Goal: Transaction & Acquisition: Purchase product/service

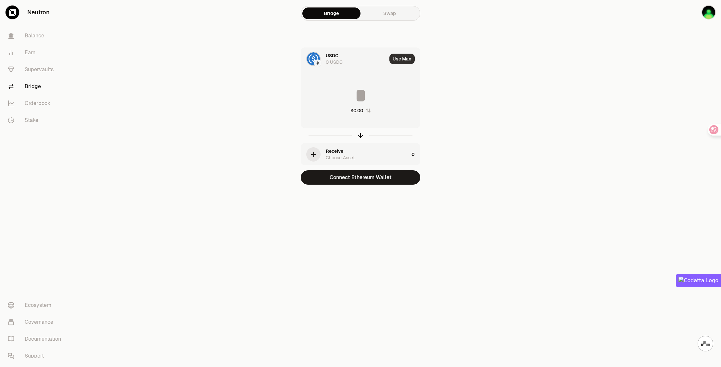
click at [394, 60] on button "Use Max" at bounding box center [401, 59] width 25 height 10
type input "*"
click at [320, 58] on div at bounding box center [313, 59] width 14 height 14
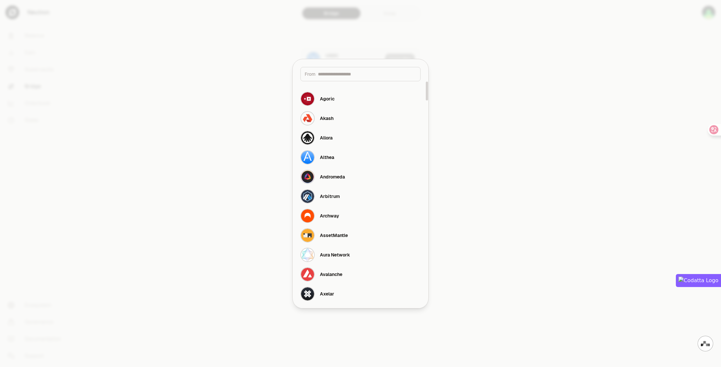
click at [449, 65] on div at bounding box center [360, 183] width 721 height 367
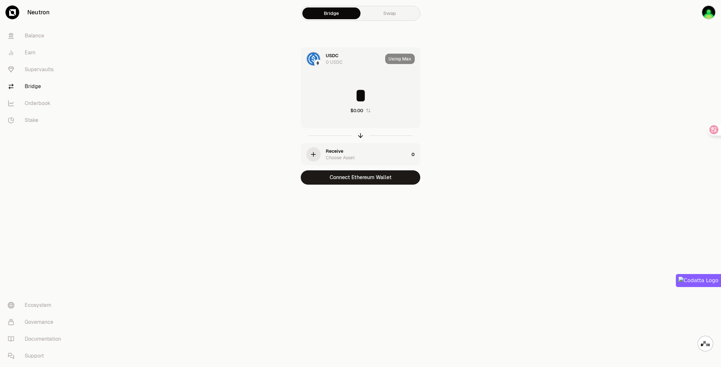
click at [380, 19] on div "Bridge Swap" at bounding box center [361, 13] width 120 height 15
click at [384, 16] on link "Swap" at bounding box center [389, 13] width 58 height 12
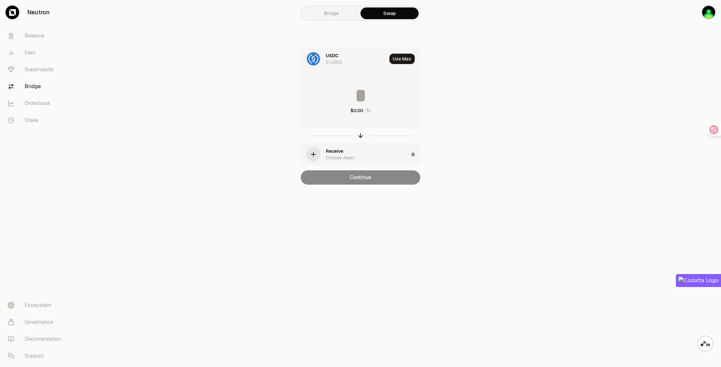
click at [333, 59] on div "0 USDC" at bounding box center [334, 62] width 17 height 6
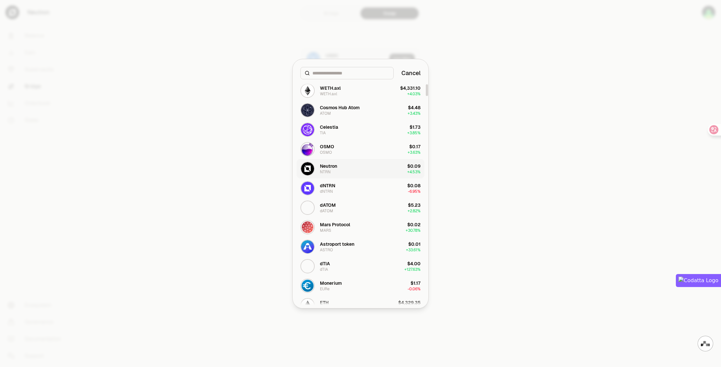
scroll to position [97, 0]
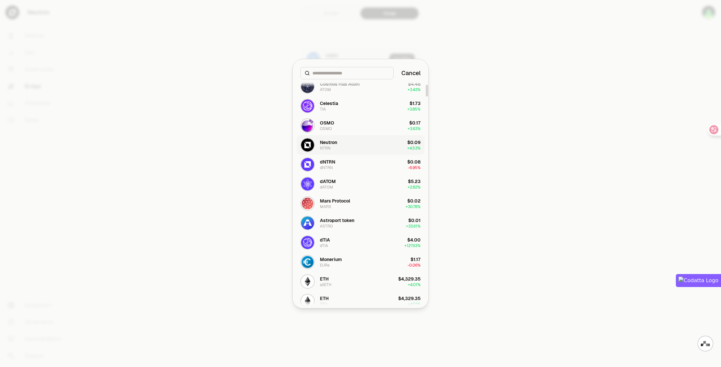
click at [380, 145] on button "Neutron NTRN $0.09 + 4.53%" at bounding box center [360, 144] width 128 height 19
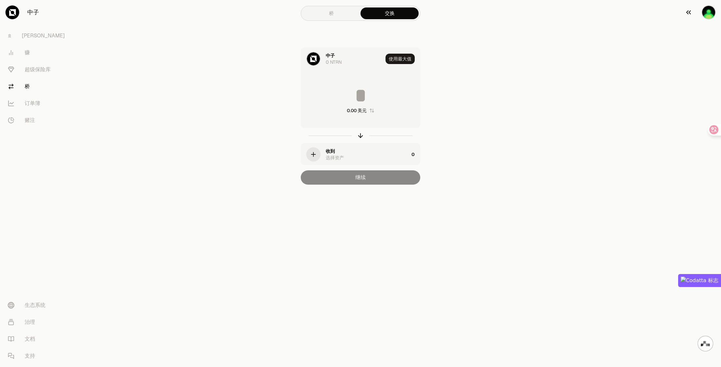
click at [705, 19] on button "button" at bounding box center [700, 12] width 42 height 25
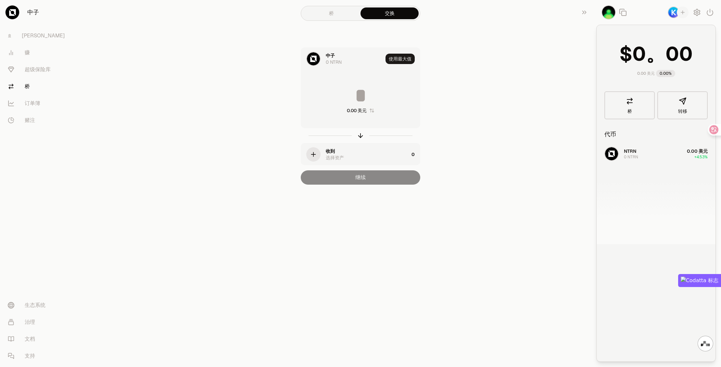
click at [633, 154] on div "NTRN 0 NTRN 0.00 美元 +4.53%" at bounding box center [656, 194] width 119 height 100
click at [616, 154] on div "NTRN 0 NTRN 0.00 美元 +4.53%" at bounding box center [656, 194] width 119 height 100
click at [446, 98] on div "中子 0 NTRN 使用最大值 0.00 美元 收到 选择资产 0 继续" at bounding box center [360, 115] width 218 height 137
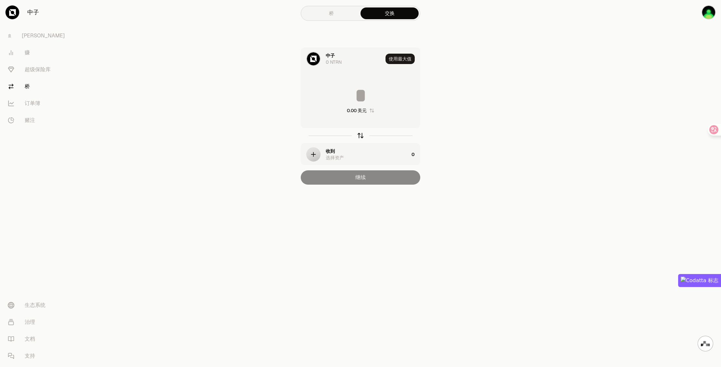
click at [359, 138] on icon "button" at bounding box center [360, 135] width 7 height 7
click at [320, 58] on div at bounding box center [313, 59] width 14 height 14
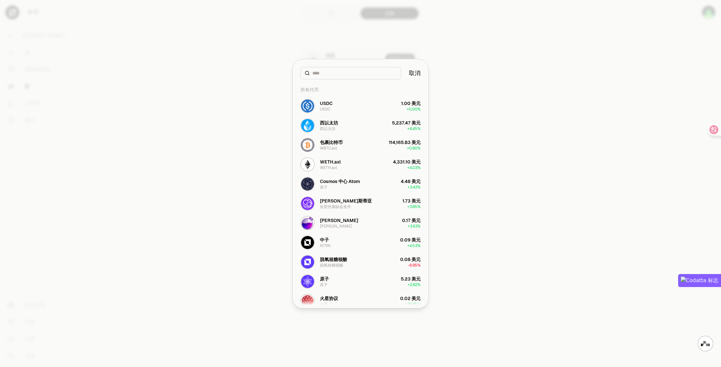
click at [636, 70] on div at bounding box center [360, 183] width 721 height 367
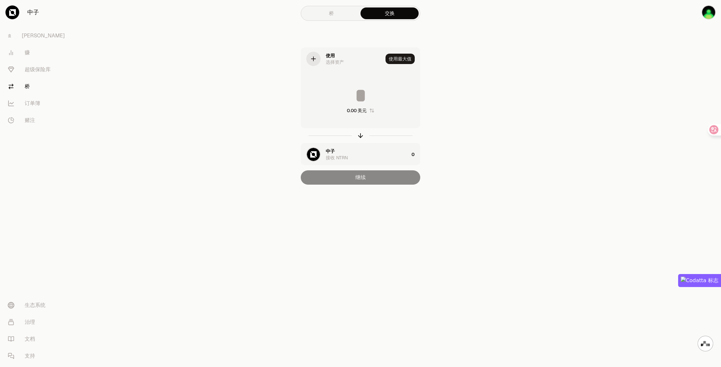
click at [344, 15] on link "桥" at bounding box center [331, 13] width 58 height 12
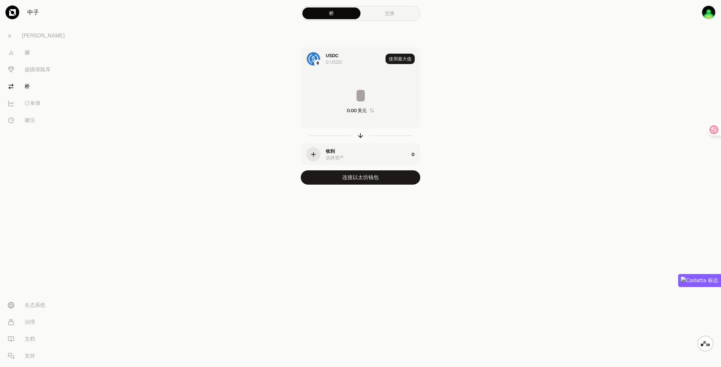
click at [316, 60] on div at bounding box center [317, 62] width 7 height 7
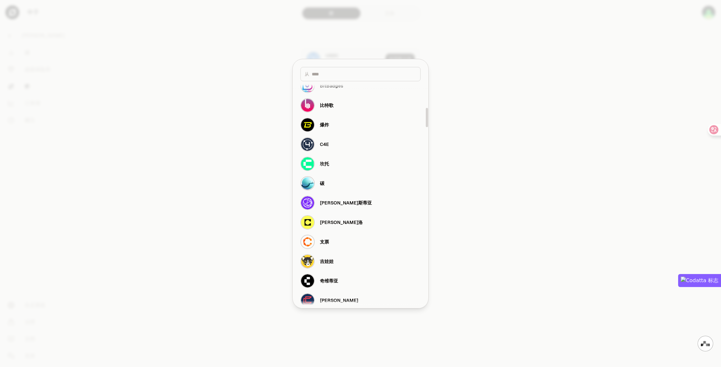
scroll to position [260, 0]
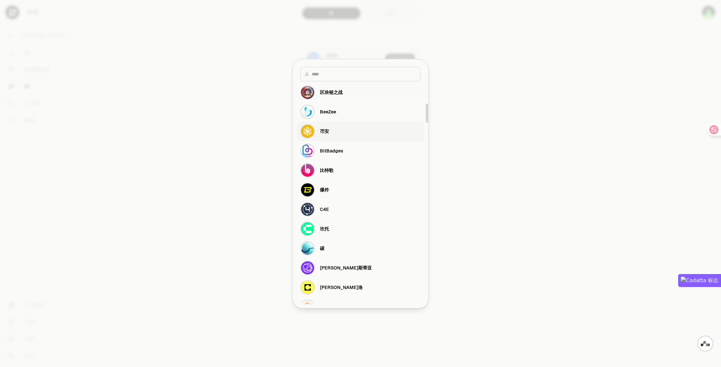
click at [341, 131] on button "币安" at bounding box center [360, 130] width 128 height 19
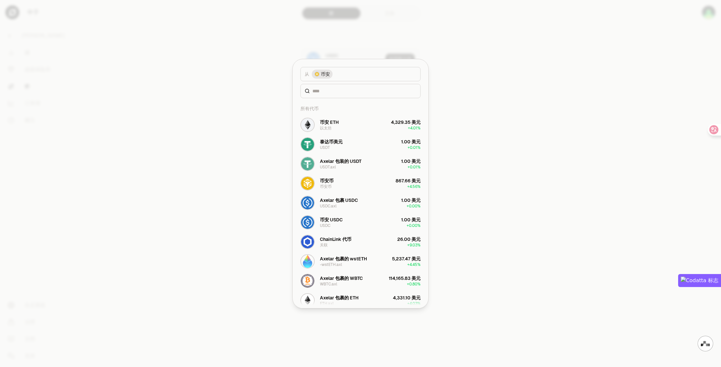
click at [503, 60] on div at bounding box center [360, 183] width 721 height 367
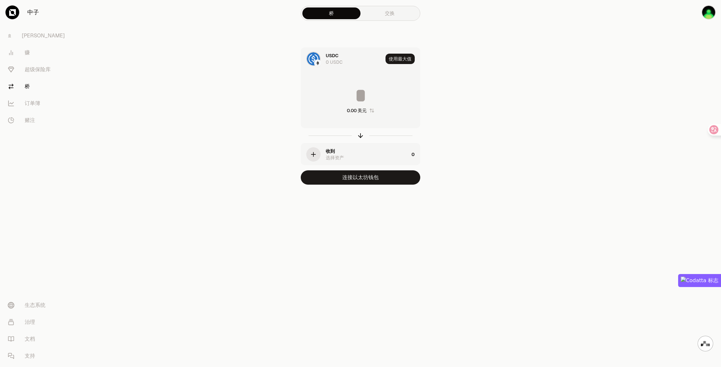
click at [315, 58] on img at bounding box center [313, 58] width 13 height 13
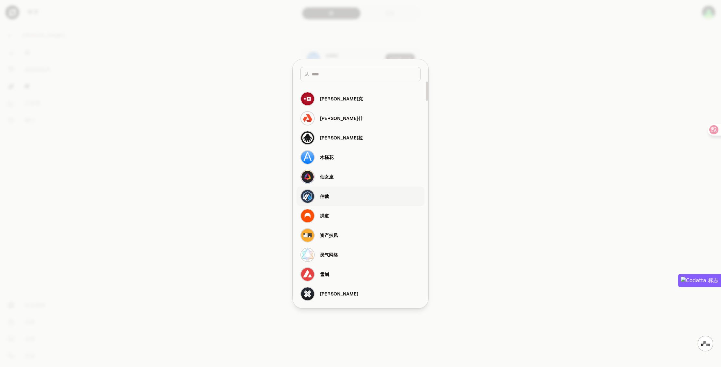
click at [325, 195] on font "仲裁" at bounding box center [324, 196] width 9 height 6
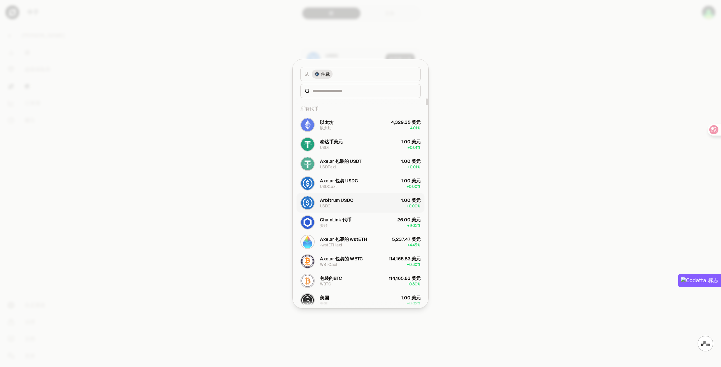
click at [348, 204] on div "Arbitrum USDC USDC" at bounding box center [336, 203] width 33 height 12
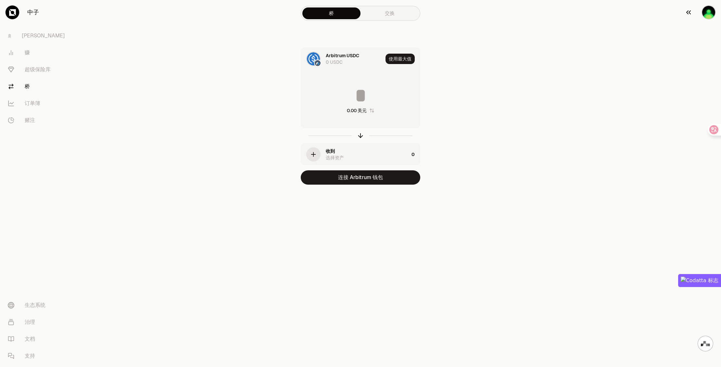
click at [711, 13] on img "button" at bounding box center [708, 12] width 14 height 14
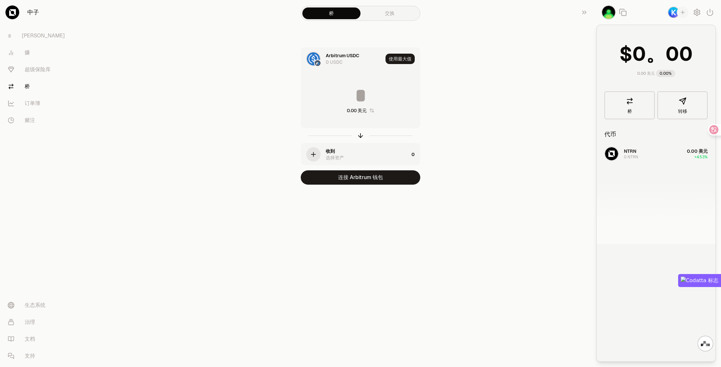
click at [672, 16] on img "button" at bounding box center [674, 12] width 12 height 12
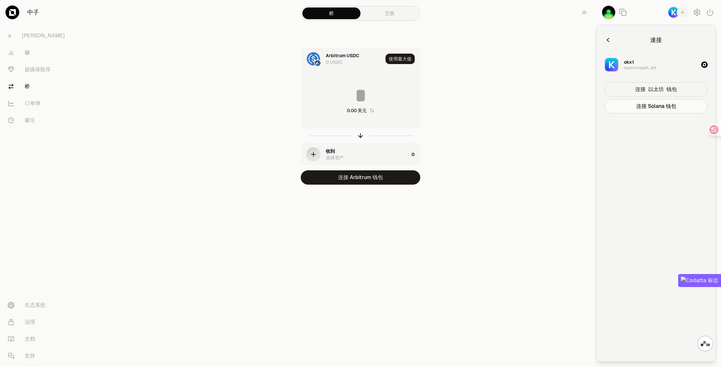
click at [654, 95] on button "连接 以太坊 钱包" at bounding box center [655, 89] width 103 height 14
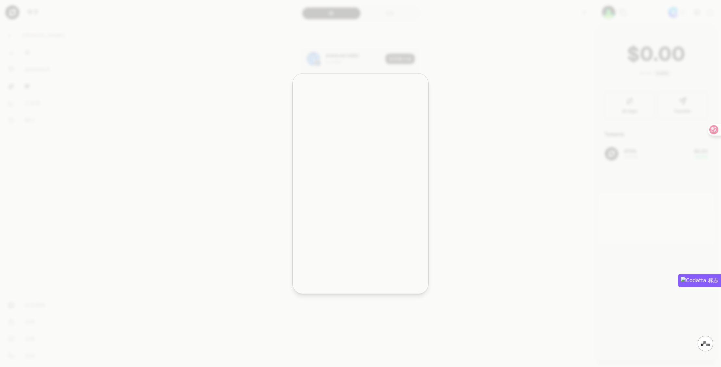
click at [649, 92] on div at bounding box center [360, 183] width 721 height 367
click at [646, 90] on div at bounding box center [360, 183] width 721 height 367
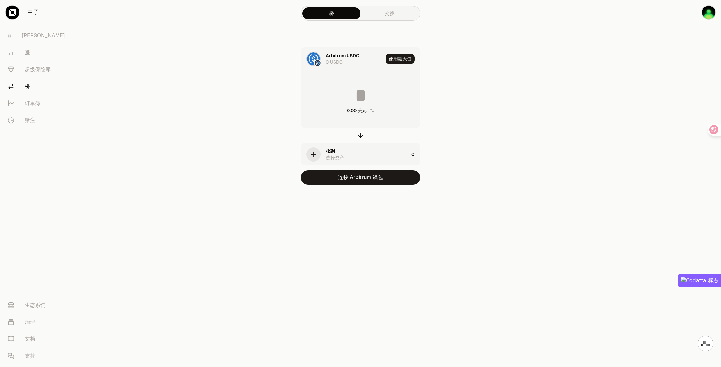
drag, startPoint x: 664, startPoint y: 51, endPoint x: 671, endPoint y: 40, distance: 13.4
click at [664, 51] on div at bounding box center [684, 105] width 73 height 210
click at [711, 17] on img "button" at bounding box center [708, 12] width 14 height 14
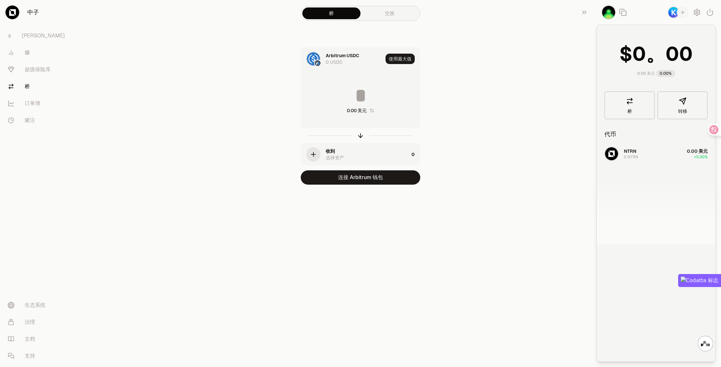
click at [671, 17] on img "button" at bounding box center [674, 12] width 12 height 12
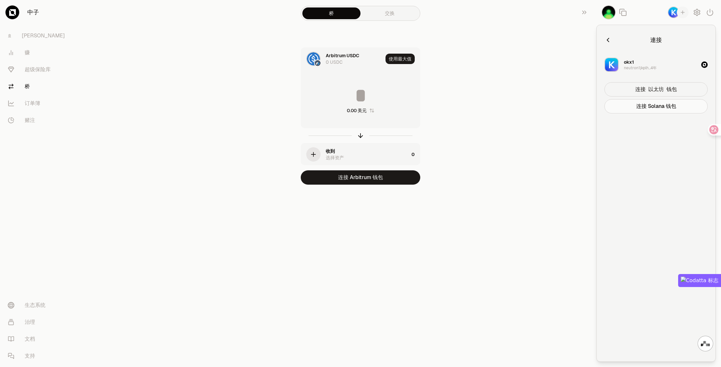
click at [642, 95] on button "连接 以太坊 钱包" at bounding box center [655, 89] width 103 height 14
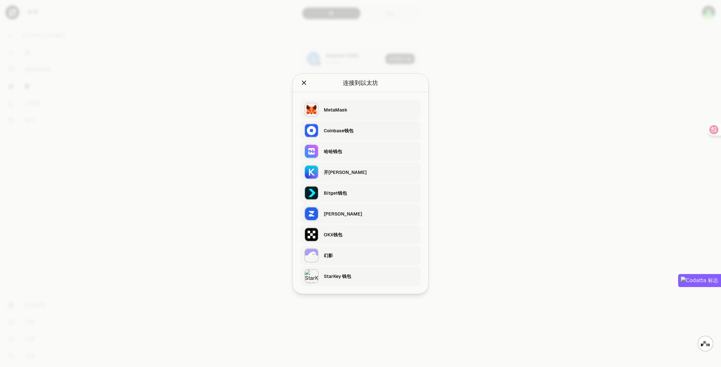
click at [351, 171] on div "开[PERSON_NAME]" at bounding box center [370, 172] width 93 height 6
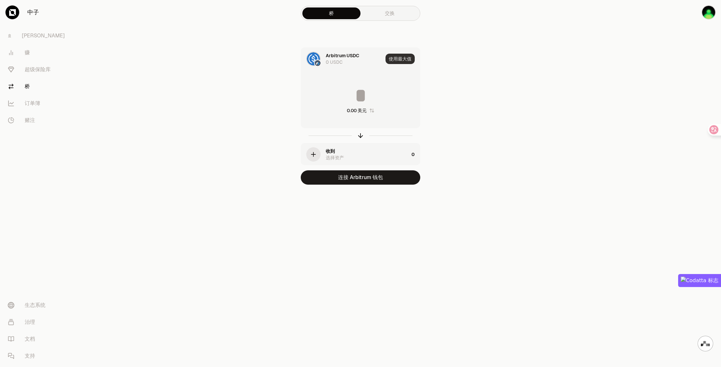
click at [397, 60] on font "使用最大值" at bounding box center [400, 59] width 23 height 6
type input "*"
click at [341, 59] on font "0 USDC" at bounding box center [334, 62] width 17 height 6
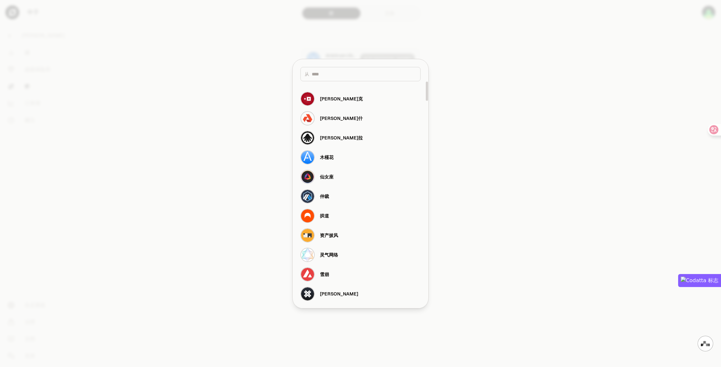
click at [671, 68] on div at bounding box center [360, 183] width 721 height 367
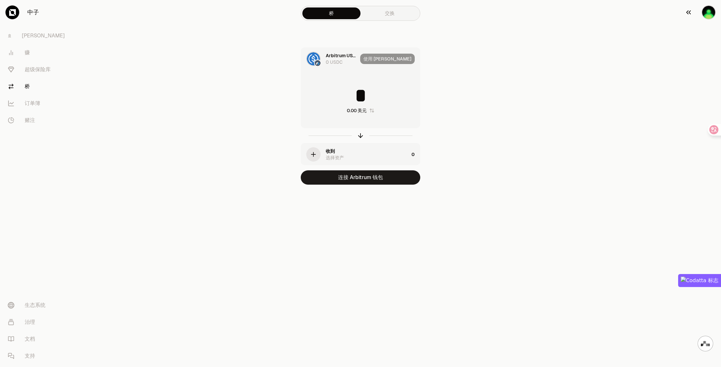
click at [711, 16] on img "button" at bounding box center [708, 12] width 14 height 14
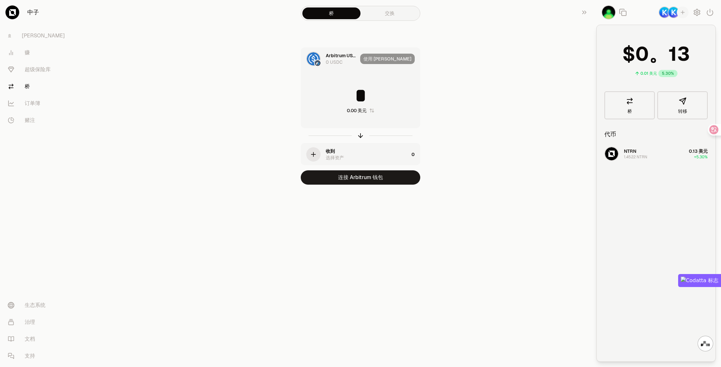
drag, startPoint x: 509, startPoint y: 57, endPoint x: 545, endPoint y: 42, distance: 38.9
click at [509, 57] on main "桥 交换 Arbitrum USDC 0 USDC 使用 [PERSON_NAME] * 0.00 美元 收到 选择资产 0 连接 Arbitrum 钱包" at bounding box center [397, 105] width 648 height 210
